Goal: Browse casually

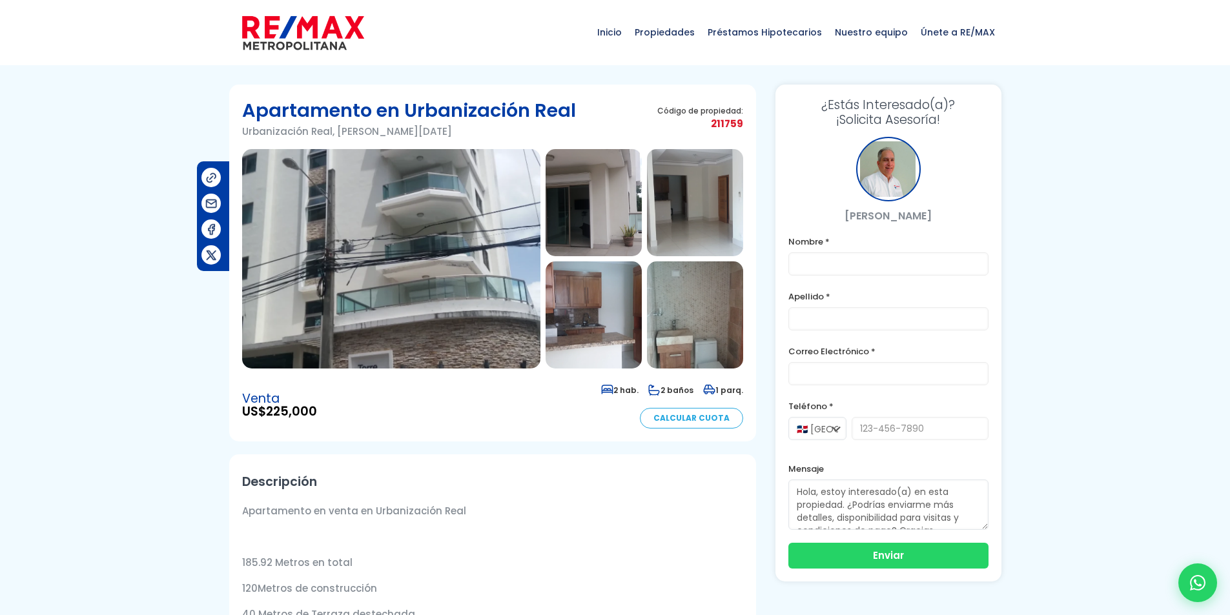
click at [611, 202] on img at bounding box center [594, 202] width 96 height 107
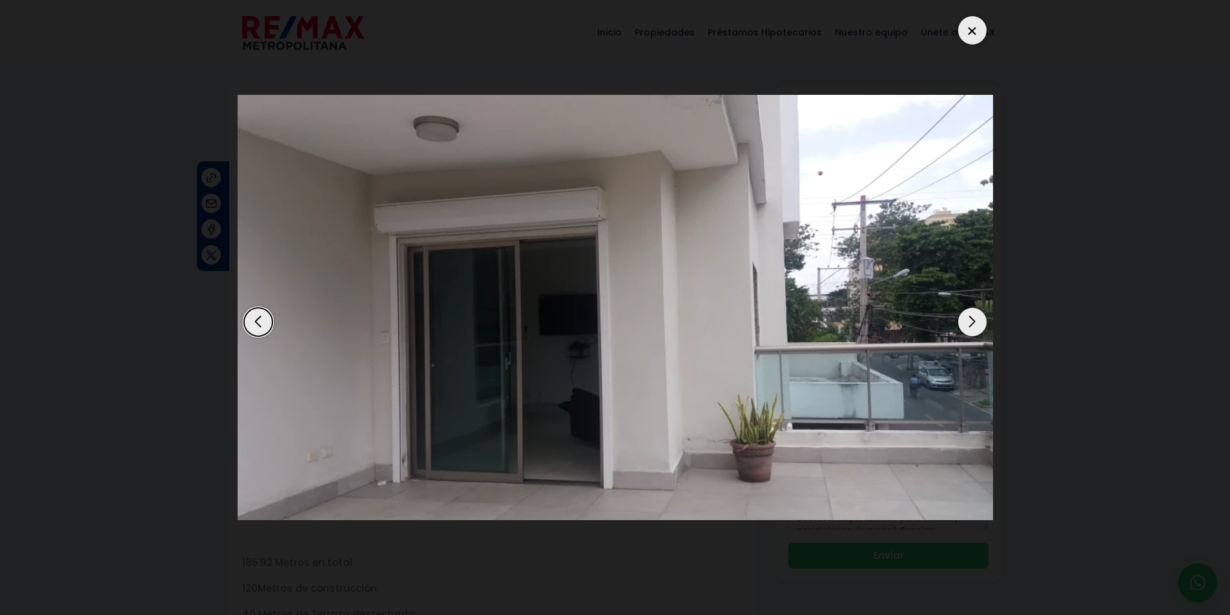
click at [979, 322] on div "Next slide" at bounding box center [972, 322] width 28 height 28
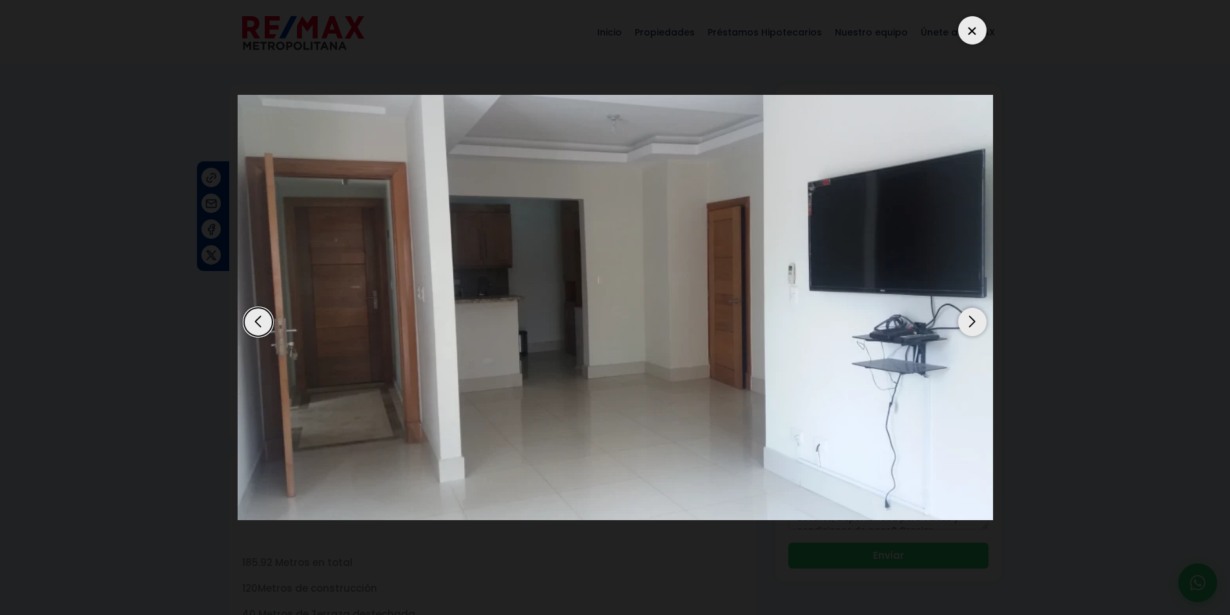
click at [976, 322] on div "Next slide" at bounding box center [972, 322] width 28 height 28
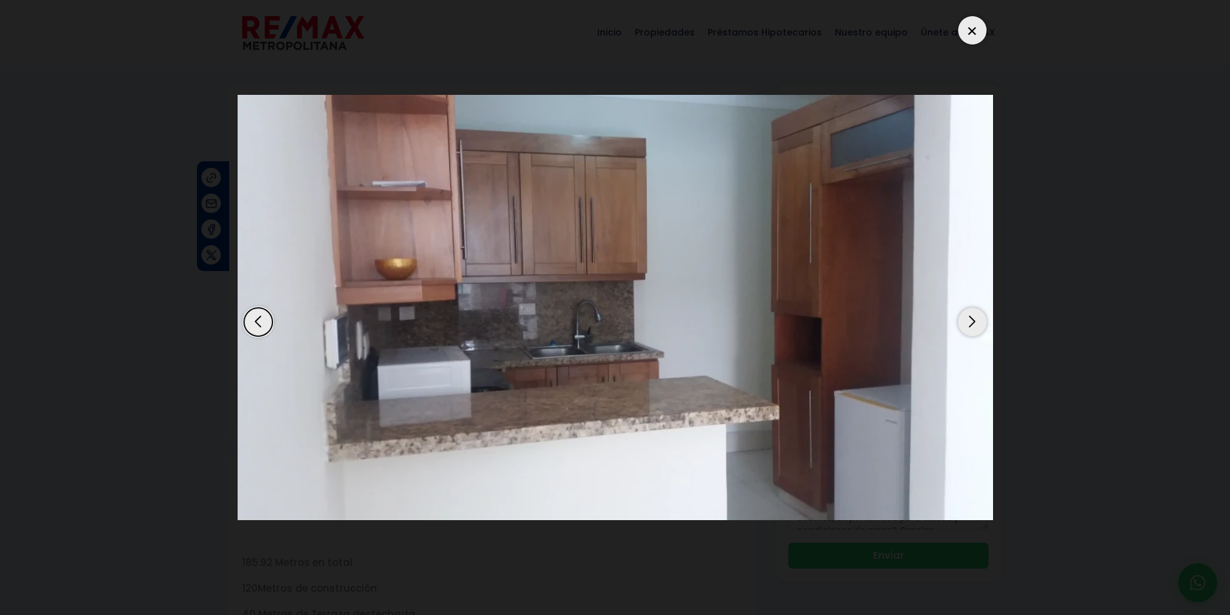
click at [976, 322] on div "Next slide" at bounding box center [972, 322] width 28 height 28
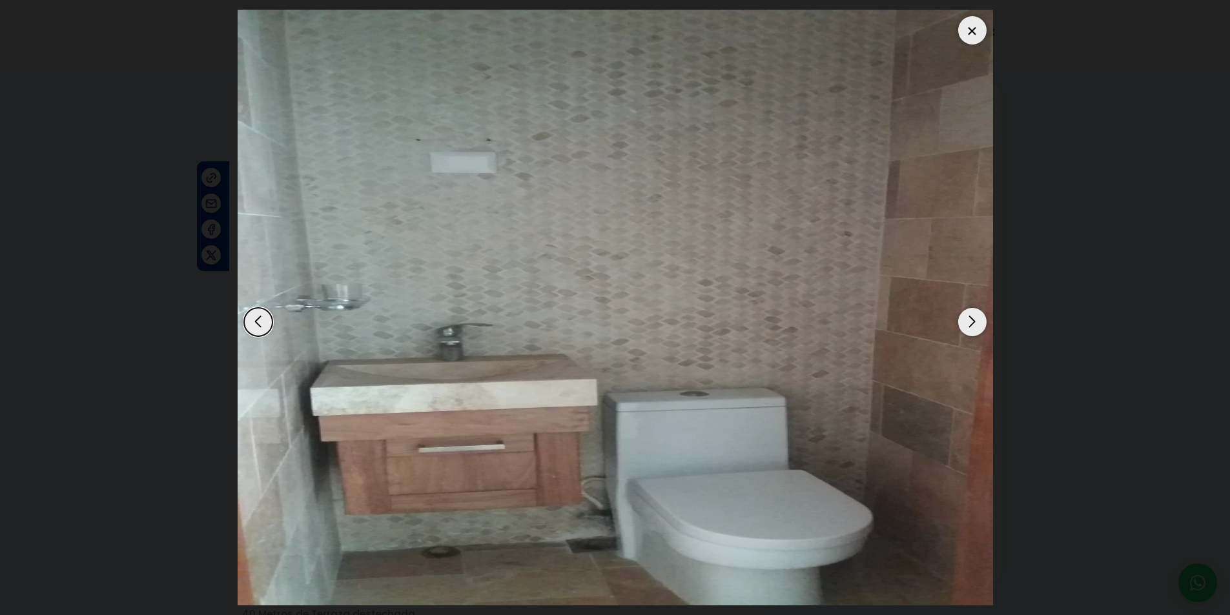
click at [976, 322] on div "Next slide" at bounding box center [972, 322] width 28 height 28
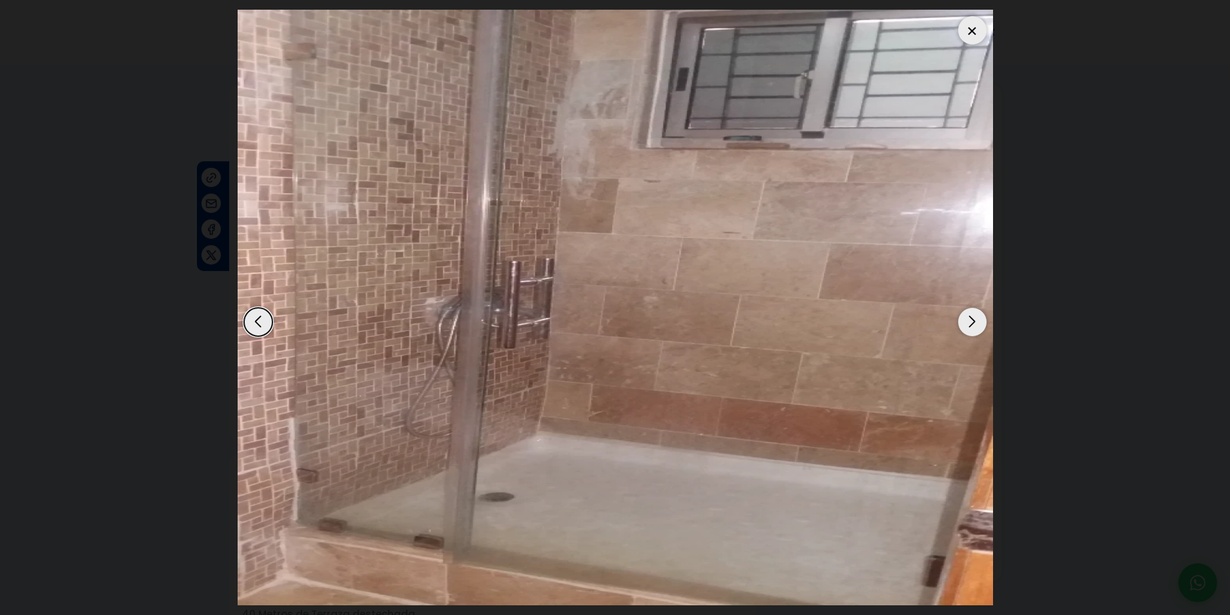
click at [976, 322] on div "Next slide" at bounding box center [972, 322] width 28 height 28
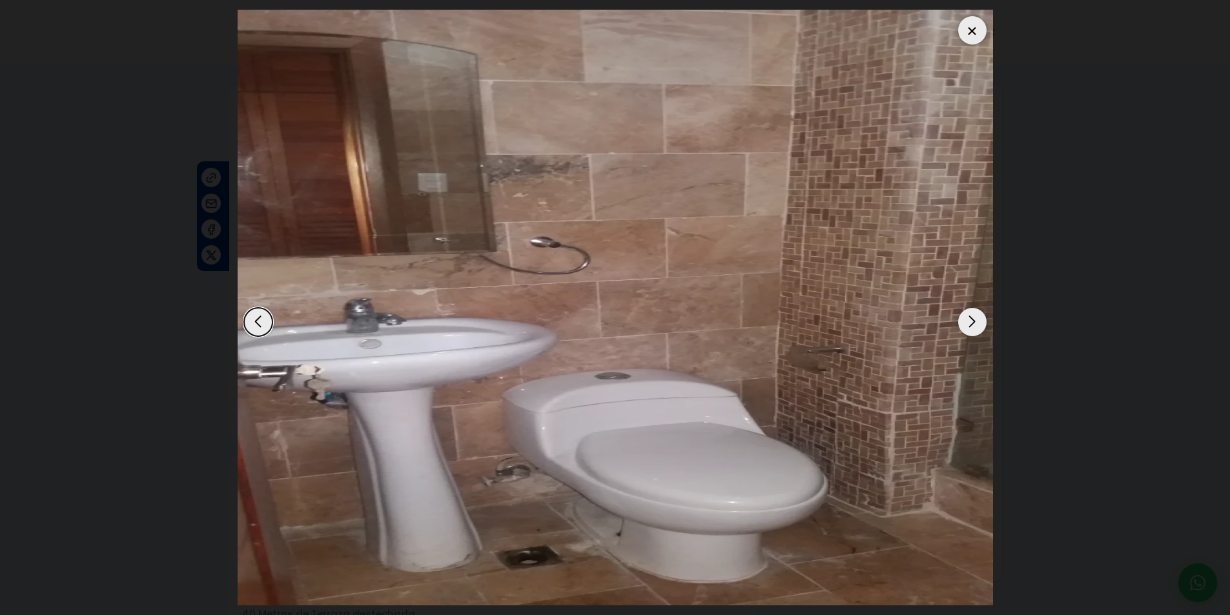
click at [976, 322] on div "Next slide" at bounding box center [972, 322] width 28 height 28
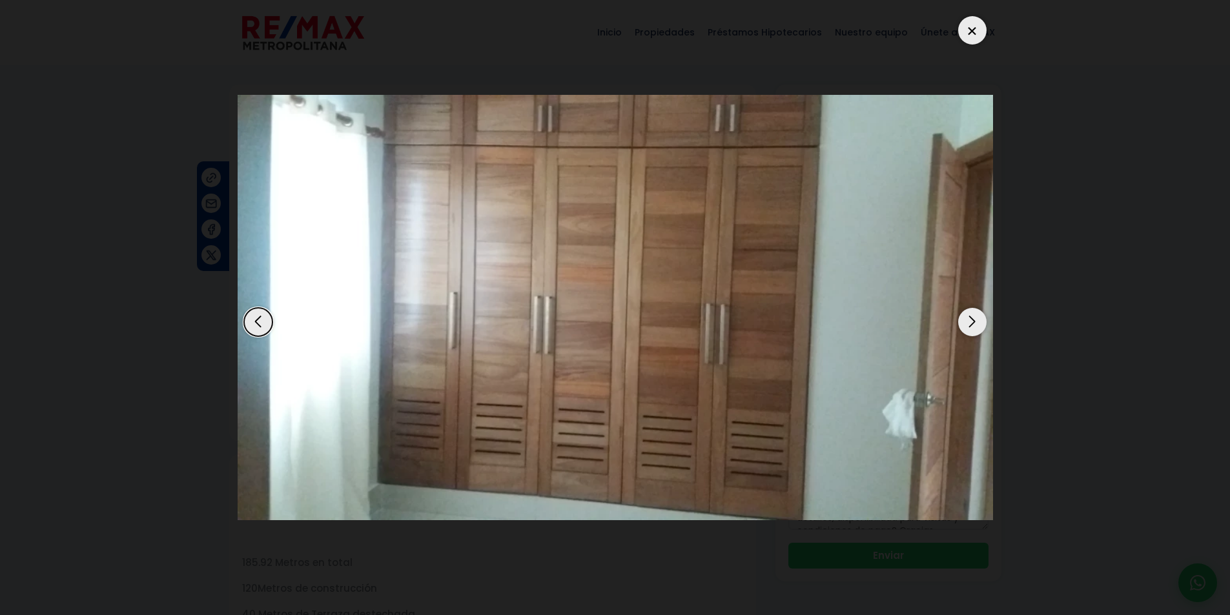
click at [976, 322] on div "Next slide" at bounding box center [972, 322] width 28 height 28
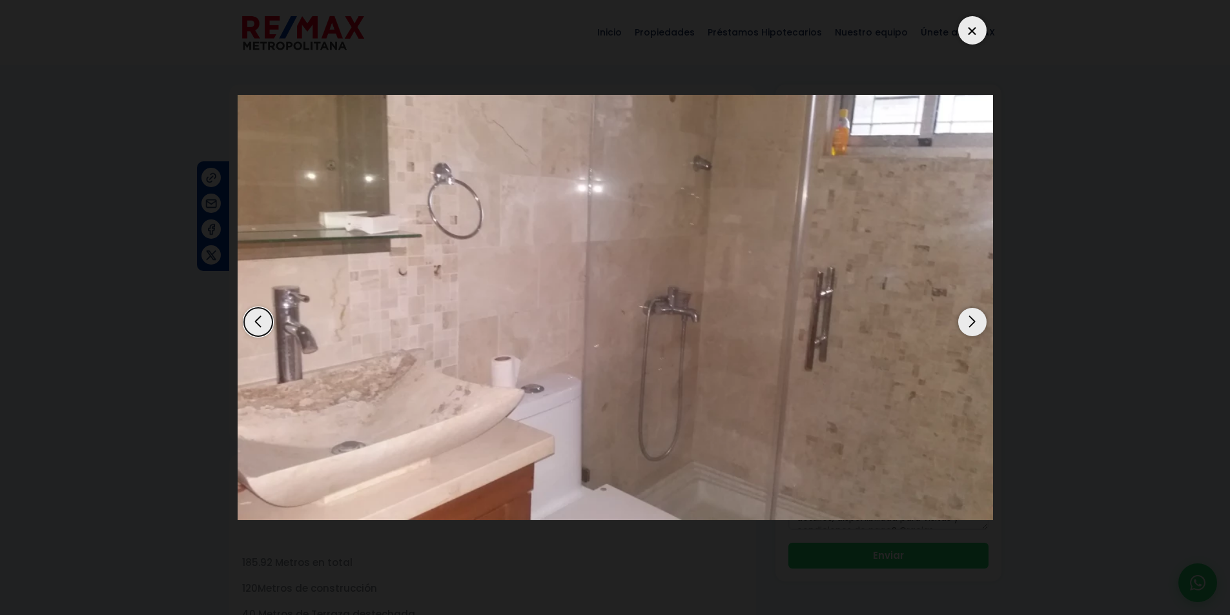
click at [971, 321] on div "Next slide" at bounding box center [972, 322] width 28 height 28
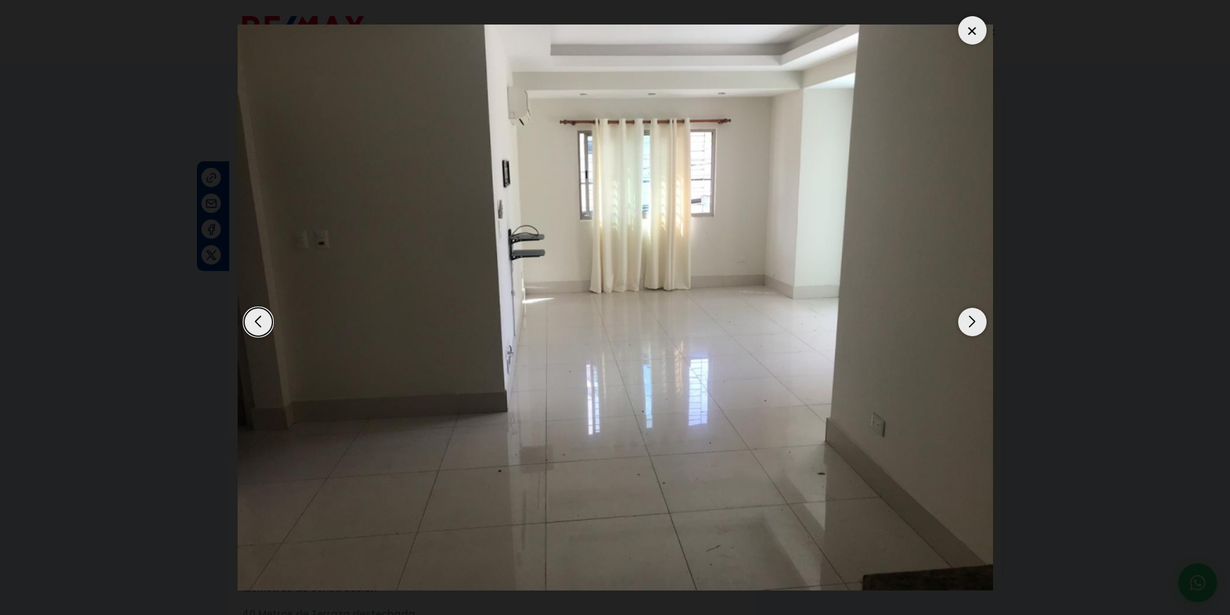
click at [971, 321] on div "Next slide" at bounding box center [972, 322] width 28 height 28
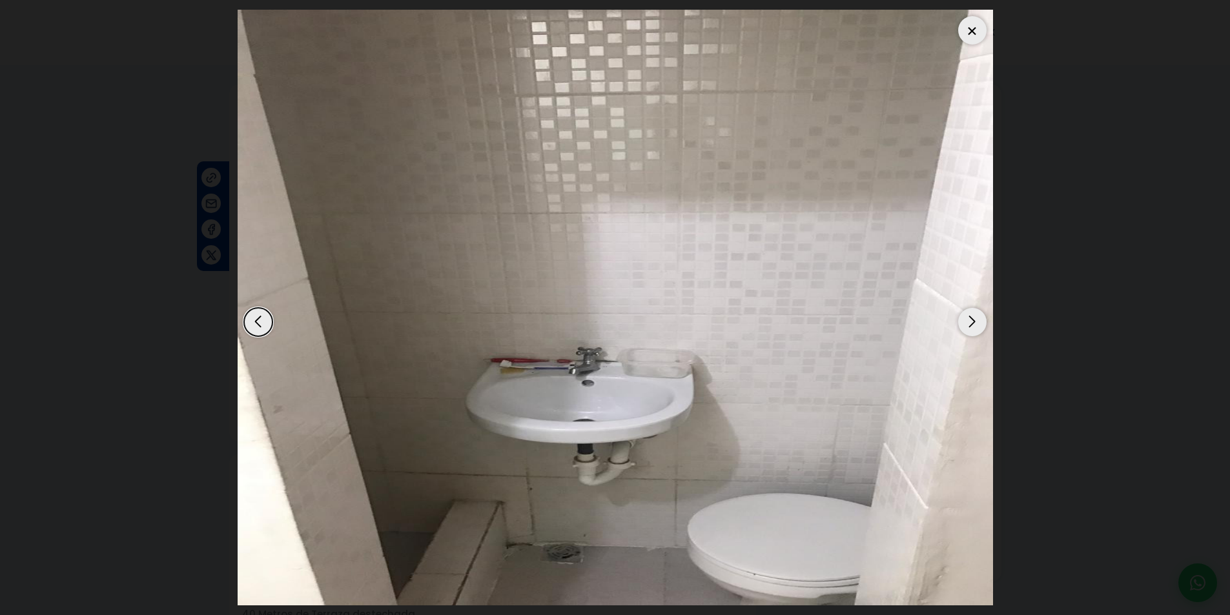
click at [971, 321] on div "Next slide" at bounding box center [972, 322] width 28 height 28
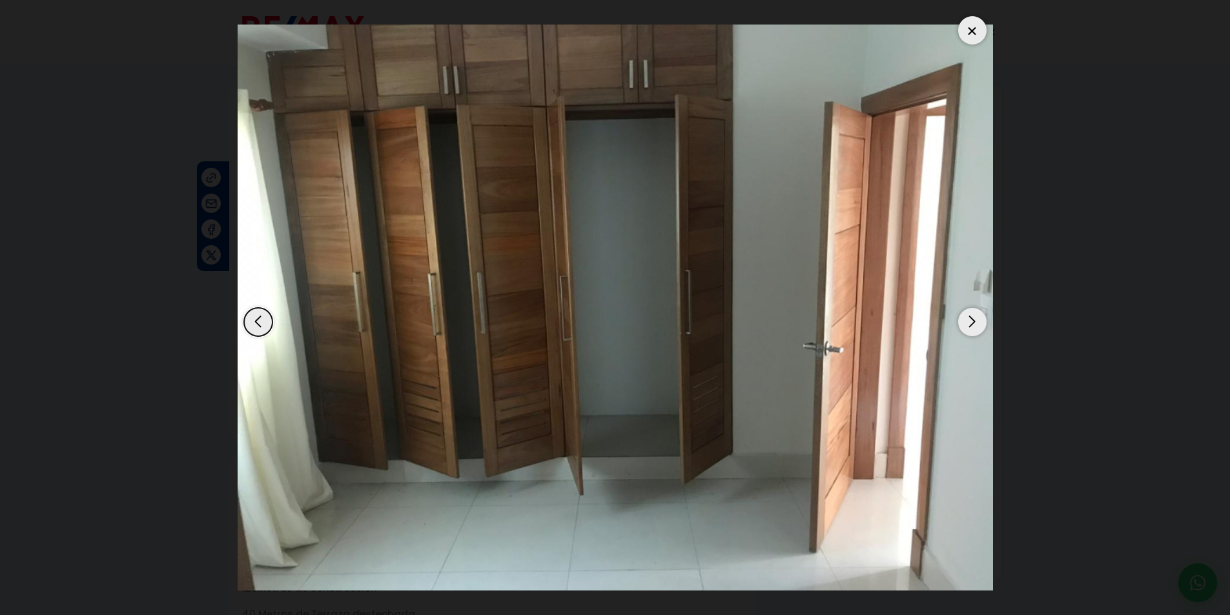
click at [971, 321] on div "Next slide" at bounding box center [972, 322] width 28 height 28
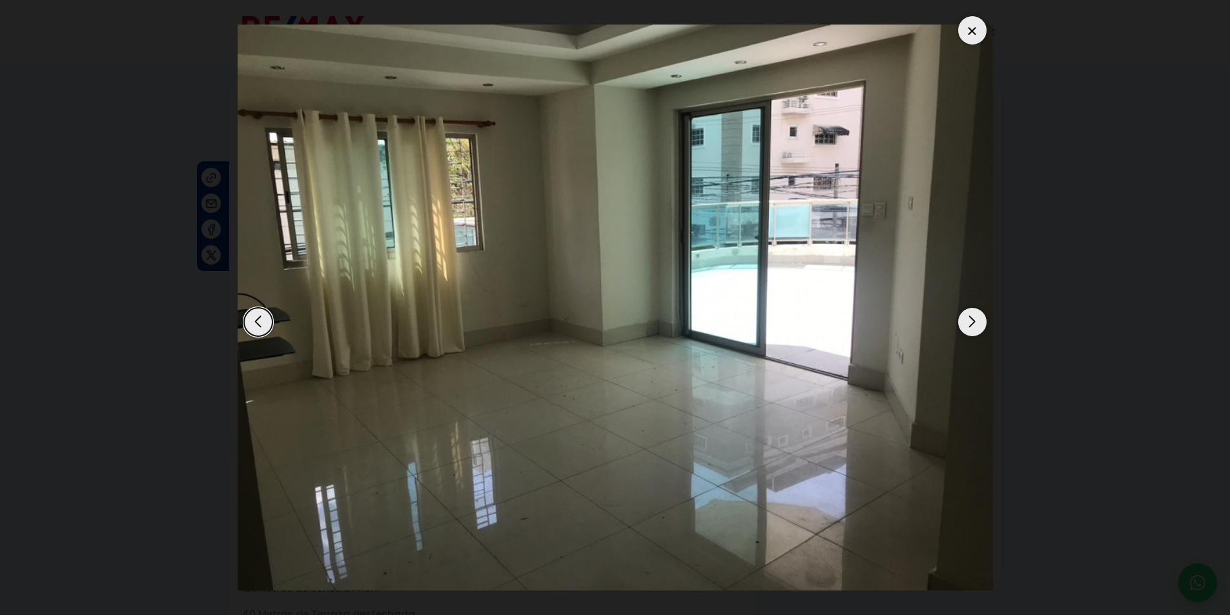
click at [971, 321] on div "Next slide" at bounding box center [972, 322] width 28 height 28
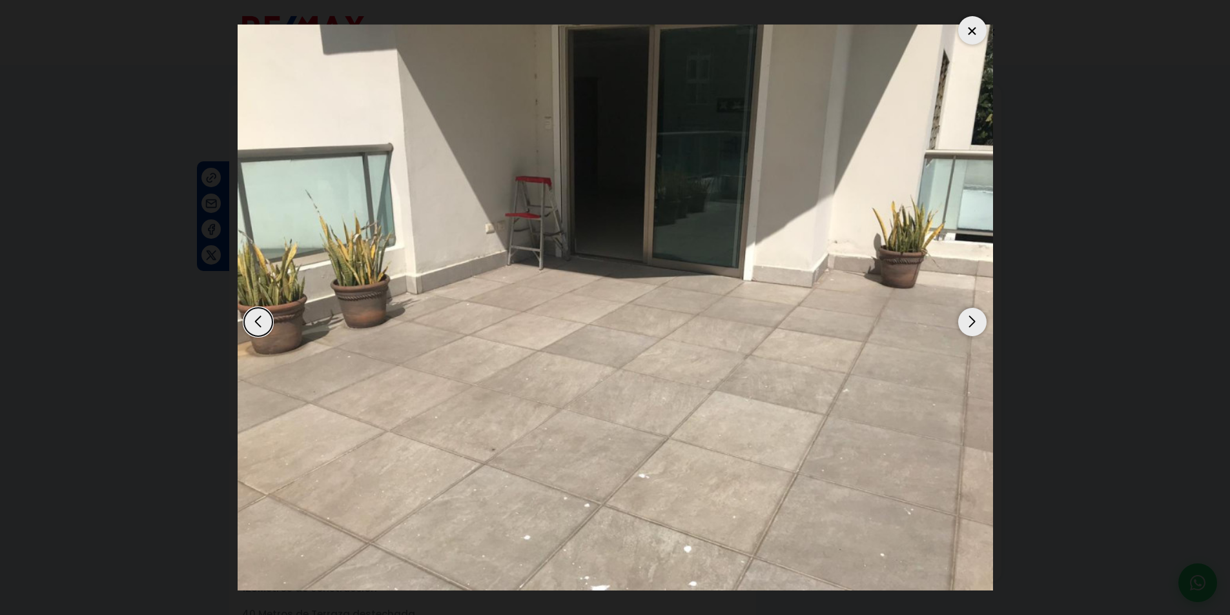
click at [971, 321] on div "Next slide" at bounding box center [972, 322] width 28 height 28
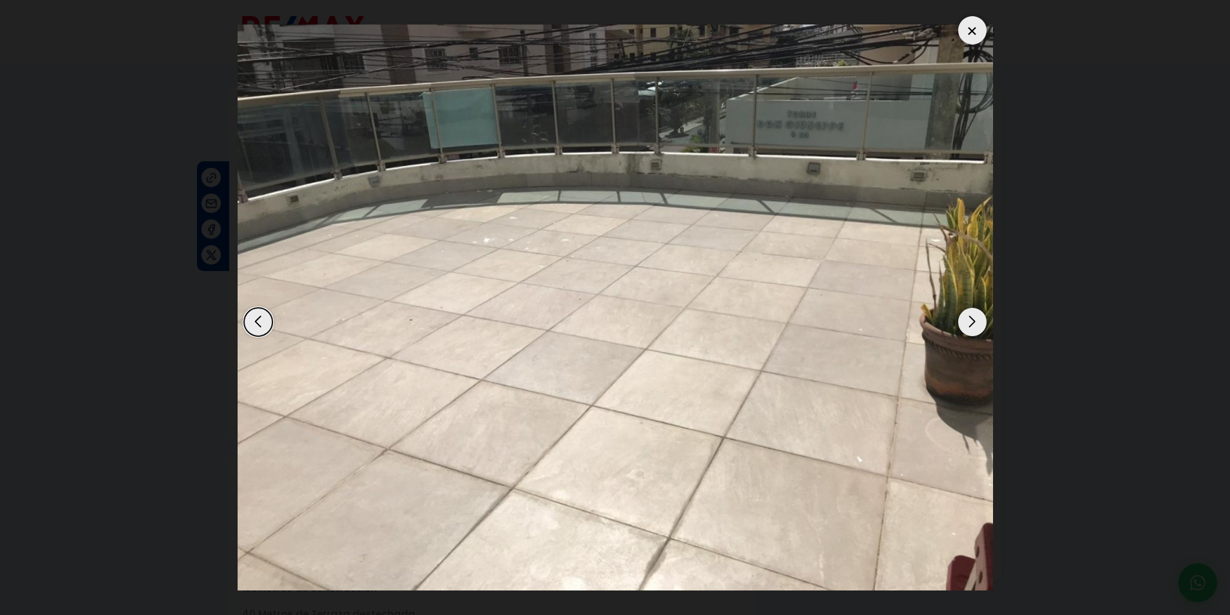
click at [971, 321] on div "Next slide" at bounding box center [972, 322] width 28 height 28
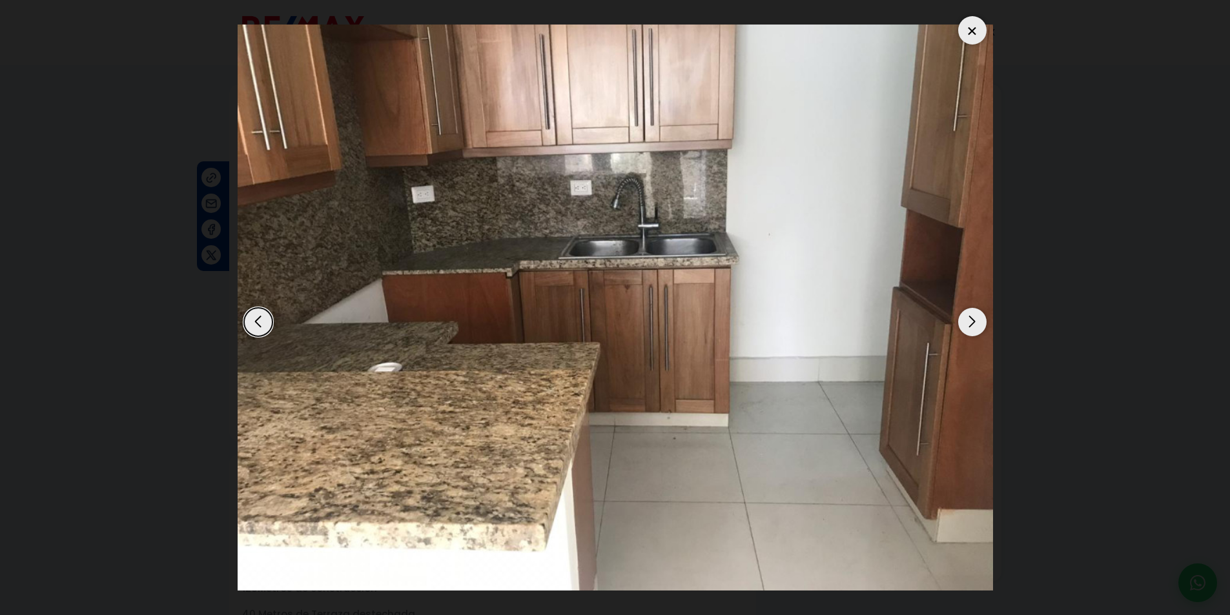
click at [971, 321] on div "Next slide" at bounding box center [972, 322] width 28 height 28
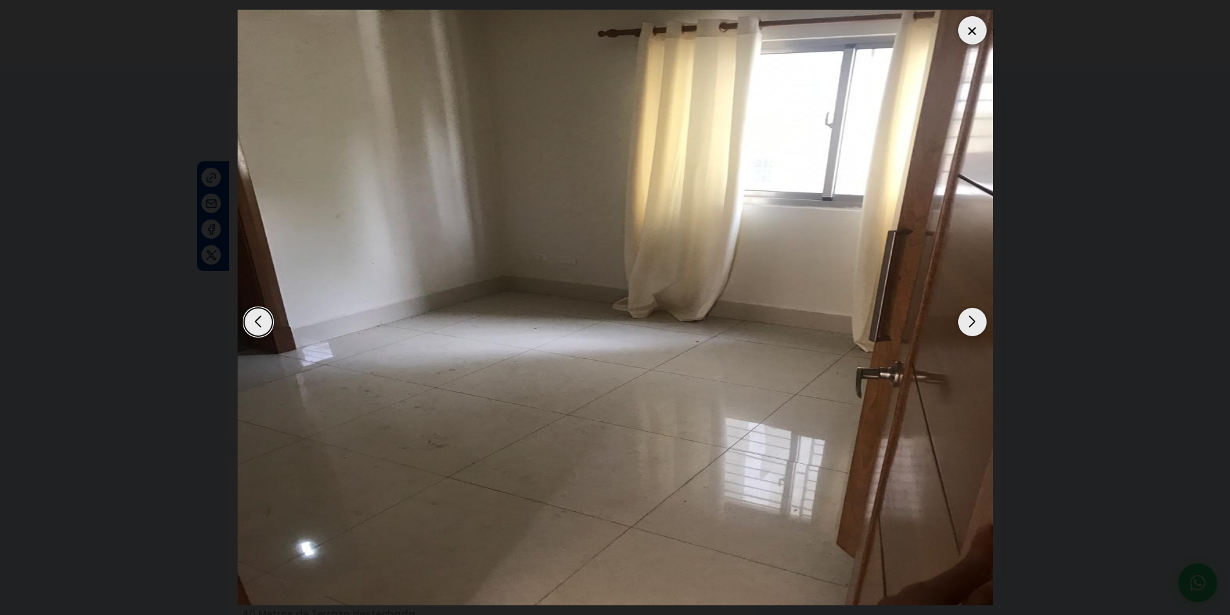
click at [971, 321] on div "Next slide" at bounding box center [972, 322] width 28 height 28
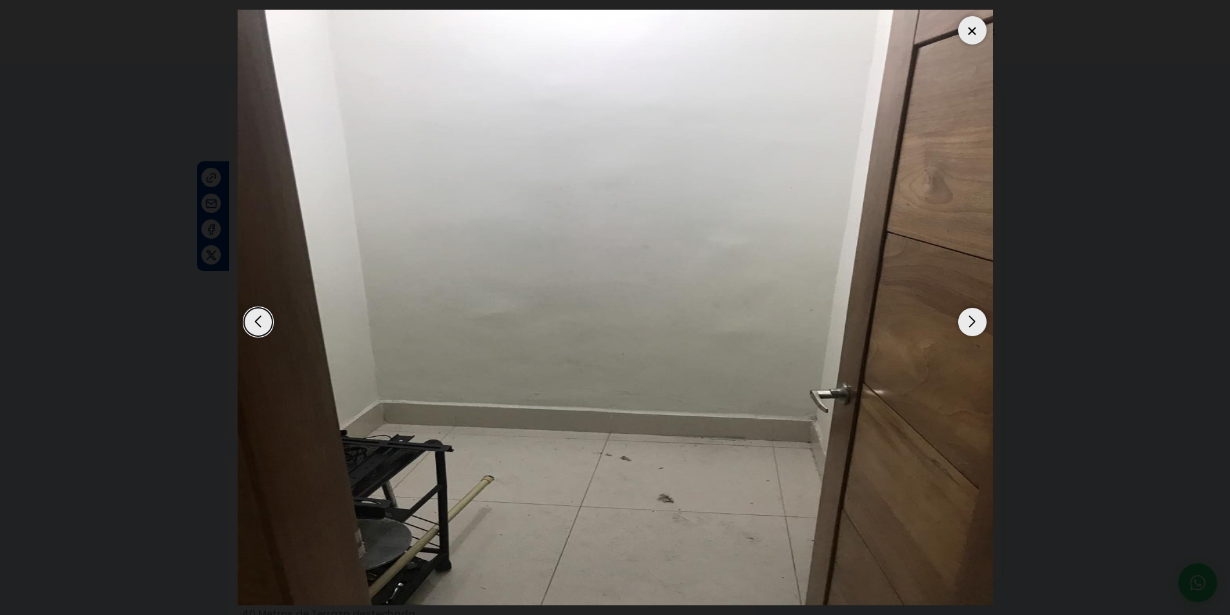
click at [971, 321] on div "Next slide" at bounding box center [972, 322] width 28 height 28
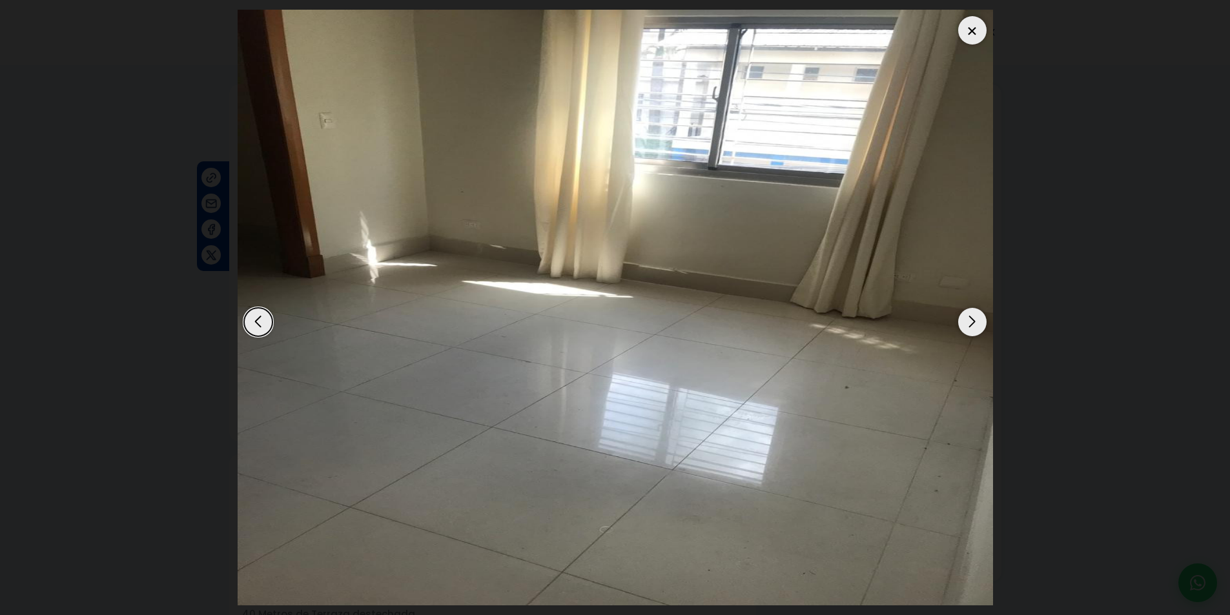
click at [971, 321] on div "Next slide" at bounding box center [972, 322] width 28 height 28
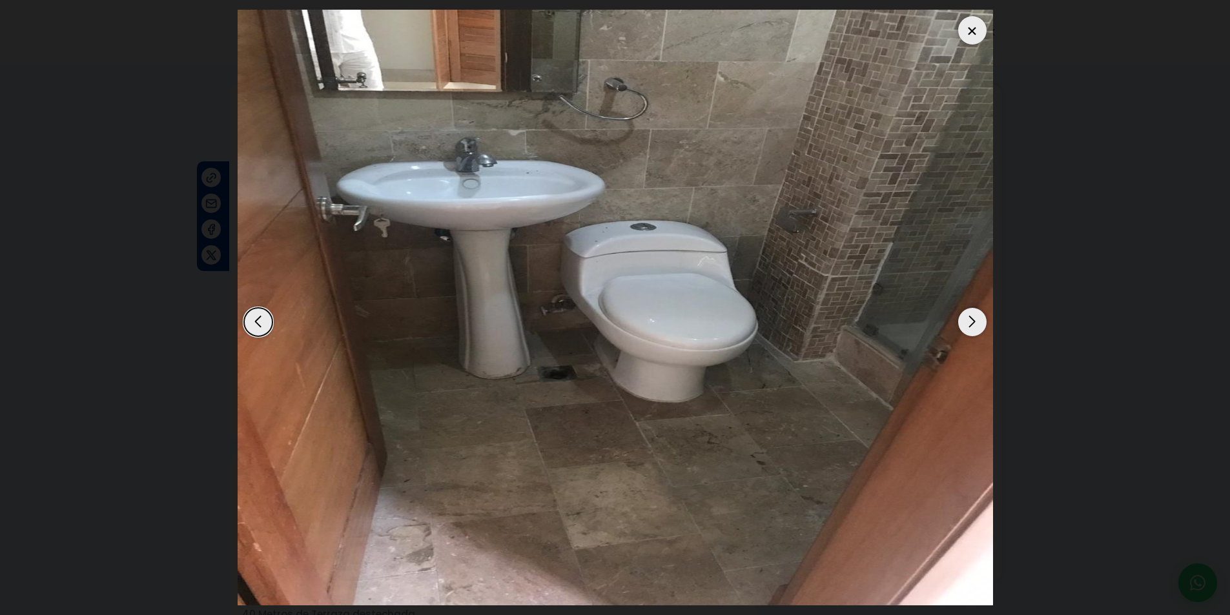
click at [971, 321] on div "Next slide" at bounding box center [972, 322] width 28 height 28
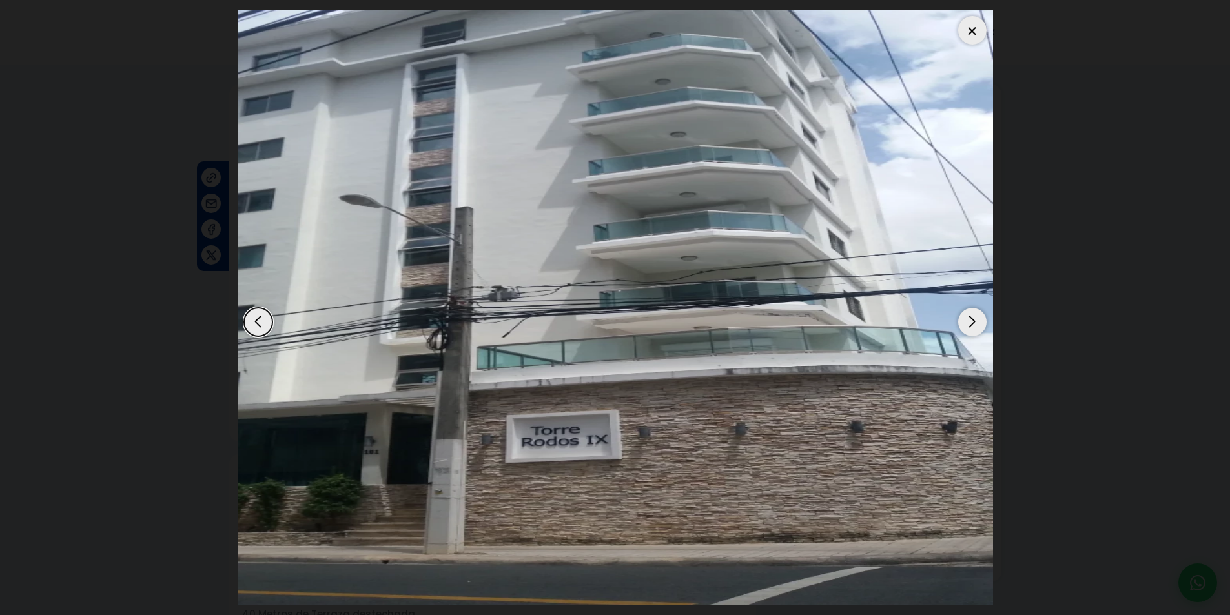
click at [971, 321] on div "Next slide" at bounding box center [972, 322] width 28 height 28
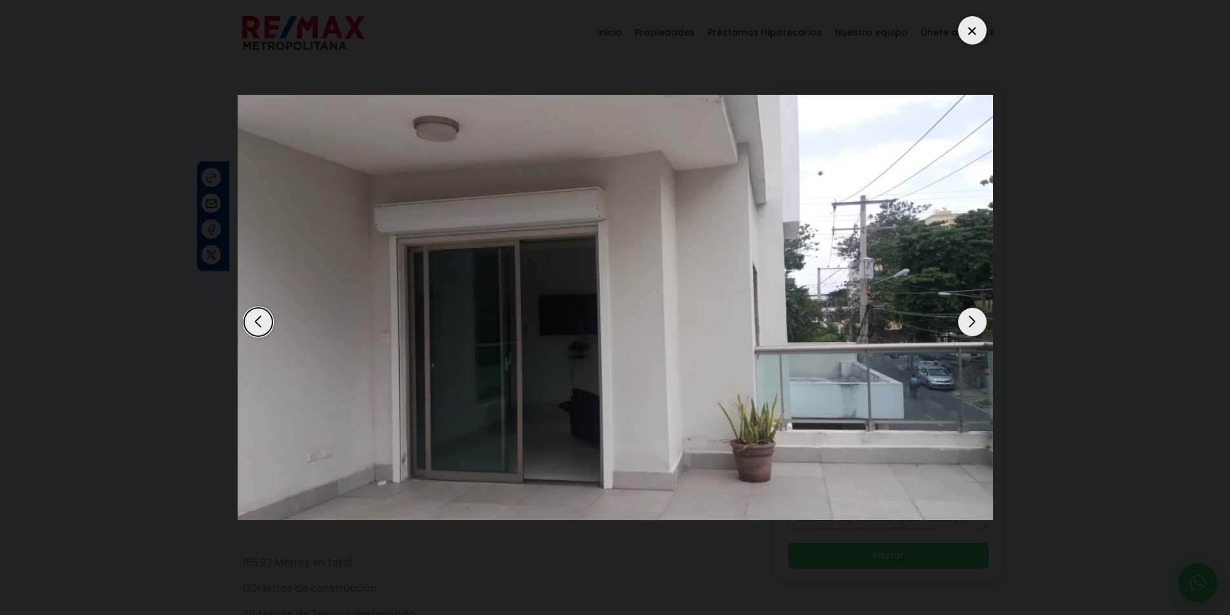
click at [971, 320] on div "Next slide" at bounding box center [972, 322] width 28 height 28
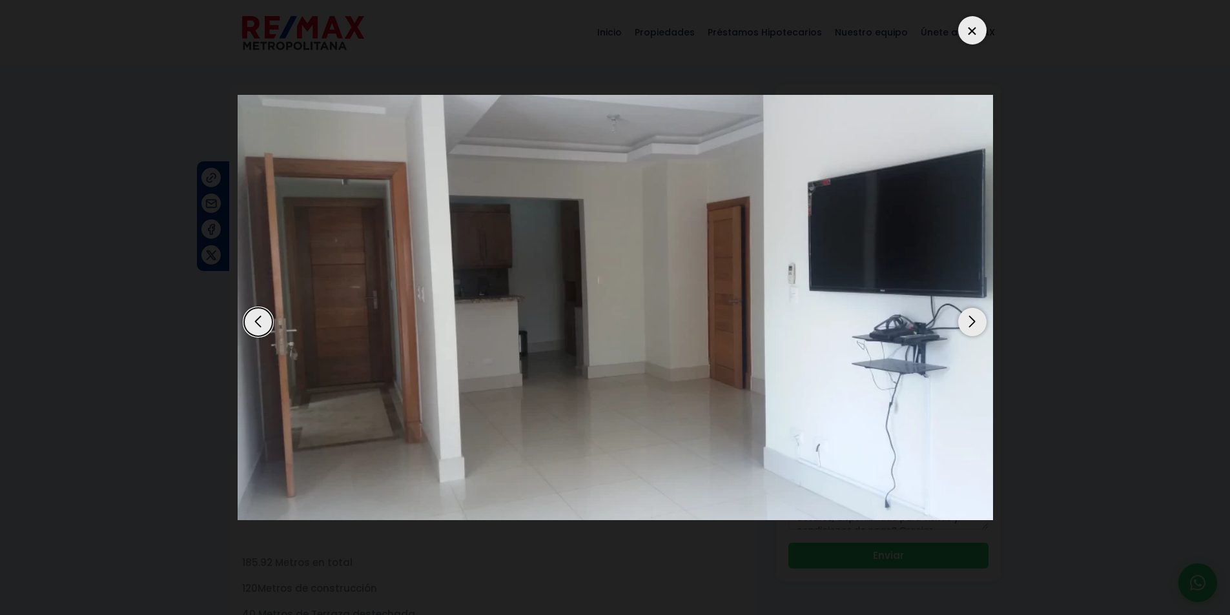
click at [971, 320] on div "Next slide" at bounding box center [972, 322] width 28 height 28
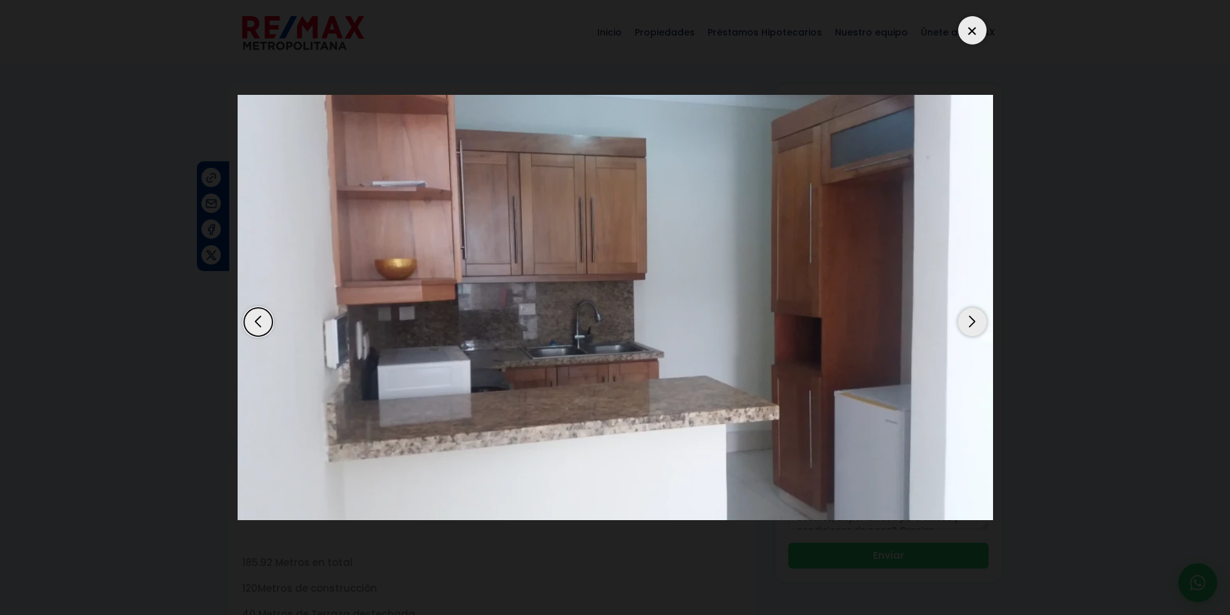
click at [973, 34] on div at bounding box center [972, 30] width 28 height 28
